Goal: Task Accomplishment & Management: Complete application form

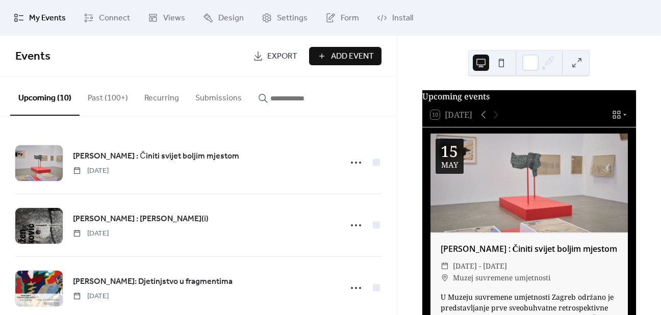
scroll to position [457, 0]
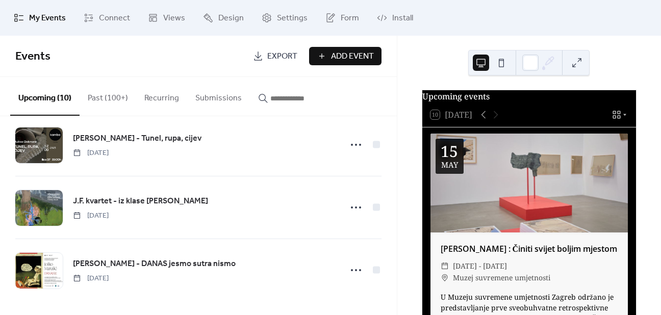
click at [346, 59] on span "Add Event" at bounding box center [352, 56] width 43 height 12
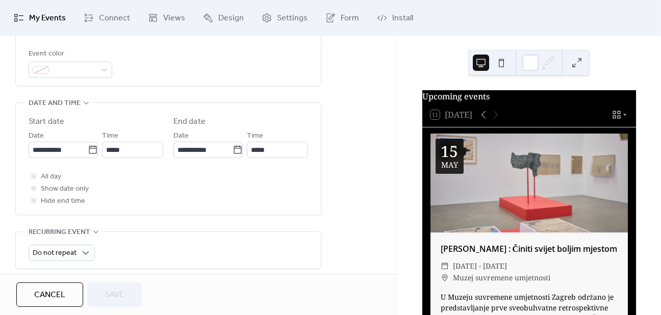
scroll to position [204, 0]
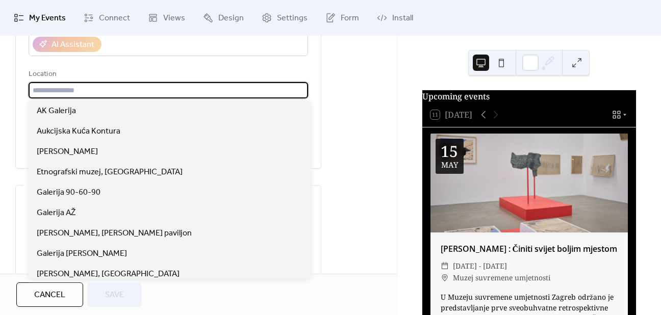
click at [107, 91] on input "text" at bounding box center [168, 90] width 279 height 16
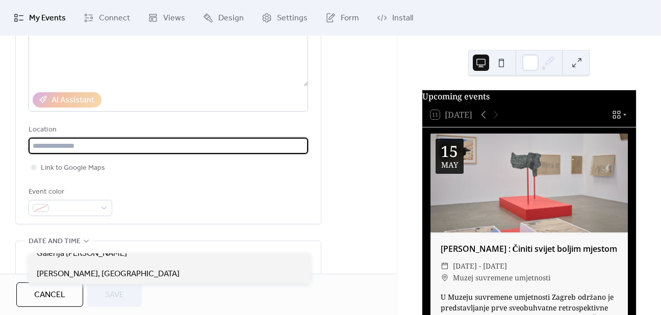
scroll to position [153, 0]
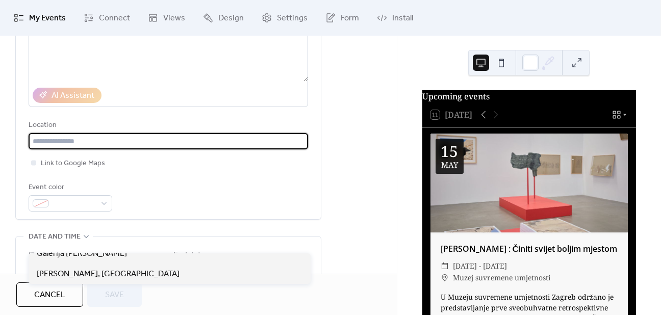
click at [96, 134] on input "text" at bounding box center [168, 141] width 279 height 16
click at [107, 137] on input "text" at bounding box center [168, 141] width 279 height 16
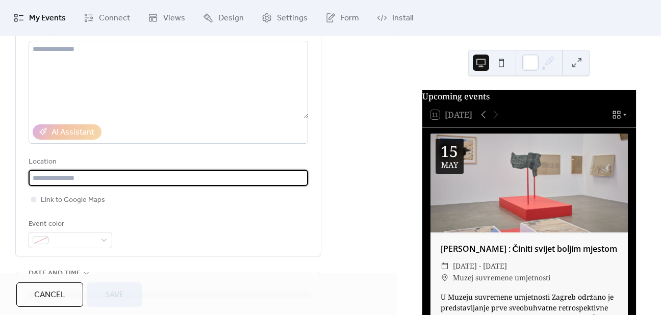
scroll to position [0, 0]
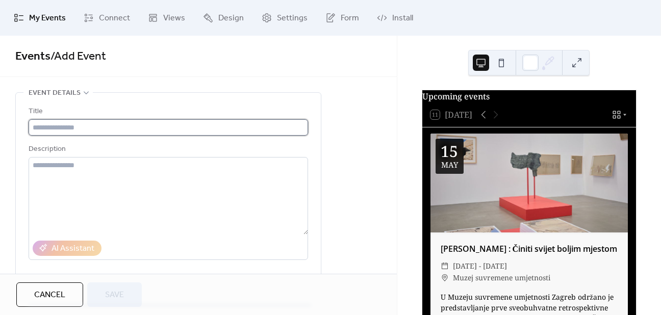
click at [94, 123] on input "text" at bounding box center [168, 127] width 279 height 16
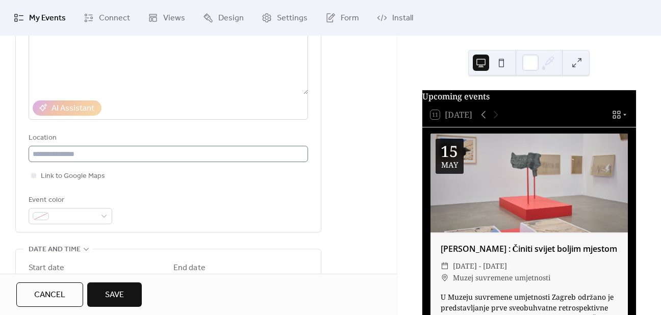
scroll to position [153, 0]
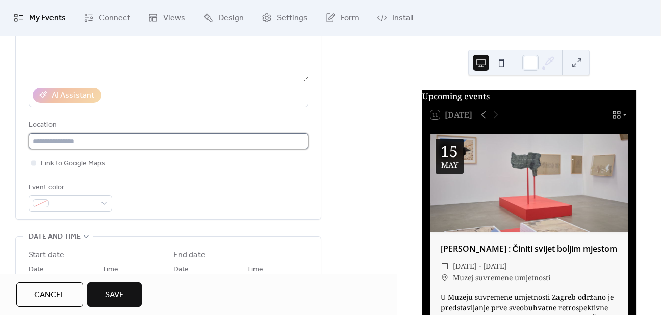
click at [86, 144] on input "text" at bounding box center [168, 141] width 279 height 16
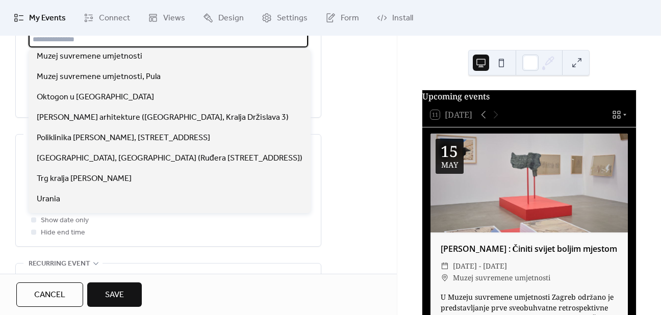
scroll to position [978, 0]
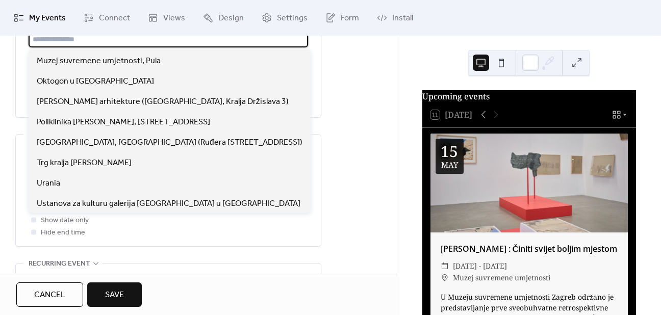
click at [362, 153] on div "**********" at bounding box center [198, 188] width 397 height 702
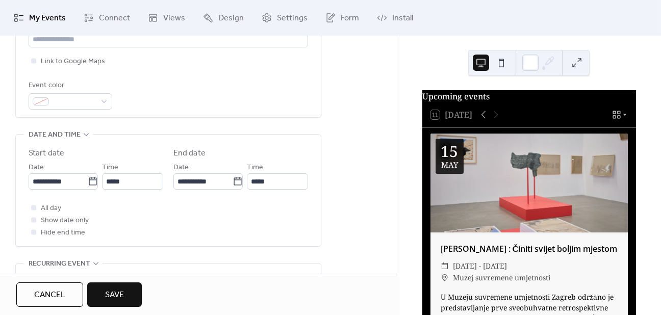
click at [49, 290] on span "Cancel" at bounding box center [49, 295] width 31 height 12
